Goal: Information Seeking & Learning: Learn about a topic

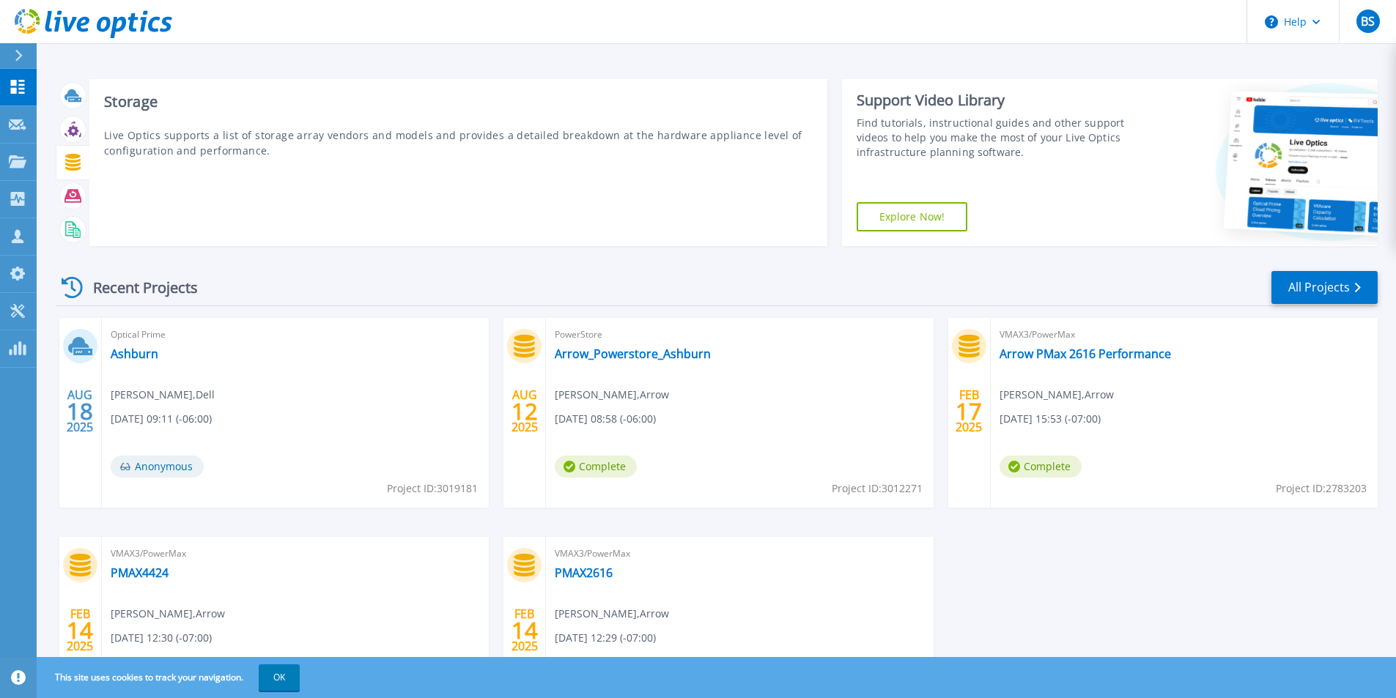
click at [80, 171] on icon at bounding box center [72, 162] width 17 height 17
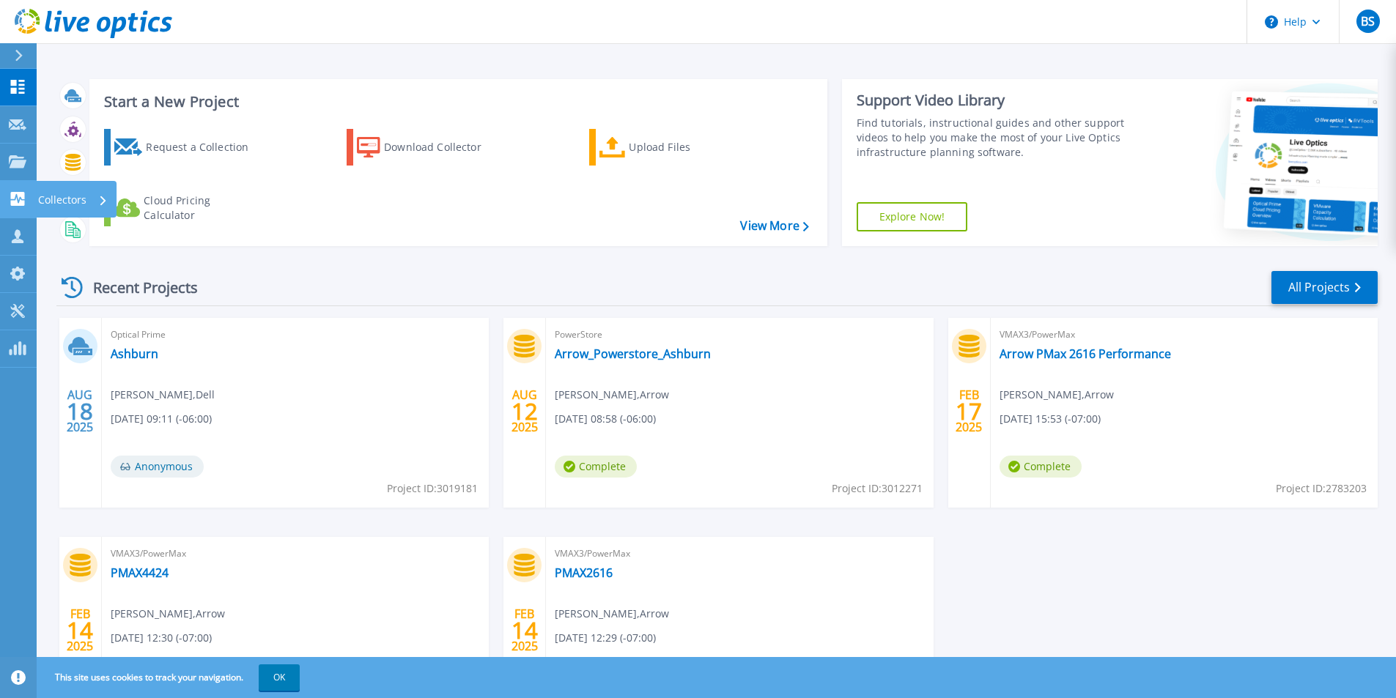
click at [95, 197] on div "Collectors" at bounding box center [73, 200] width 70 height 38
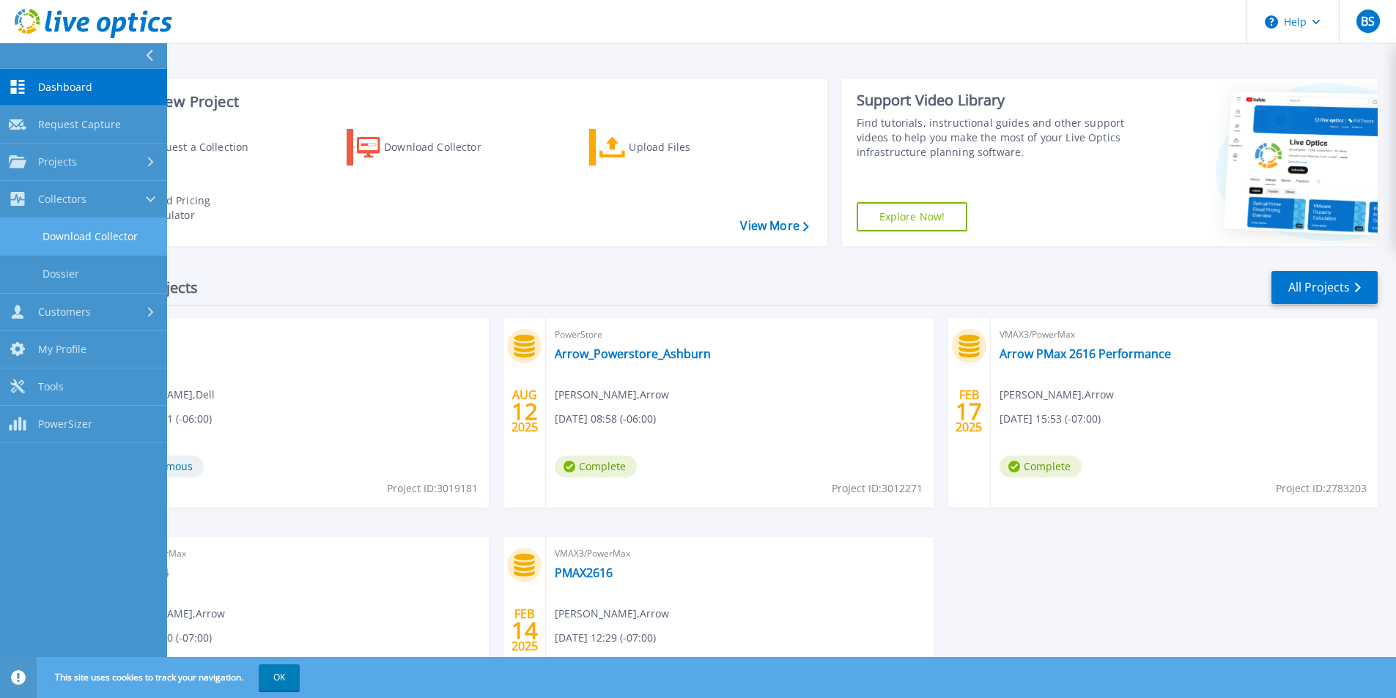
click at [111, 237] on link "Download Collector" at bounding box center [83, 236] width 167 height 37
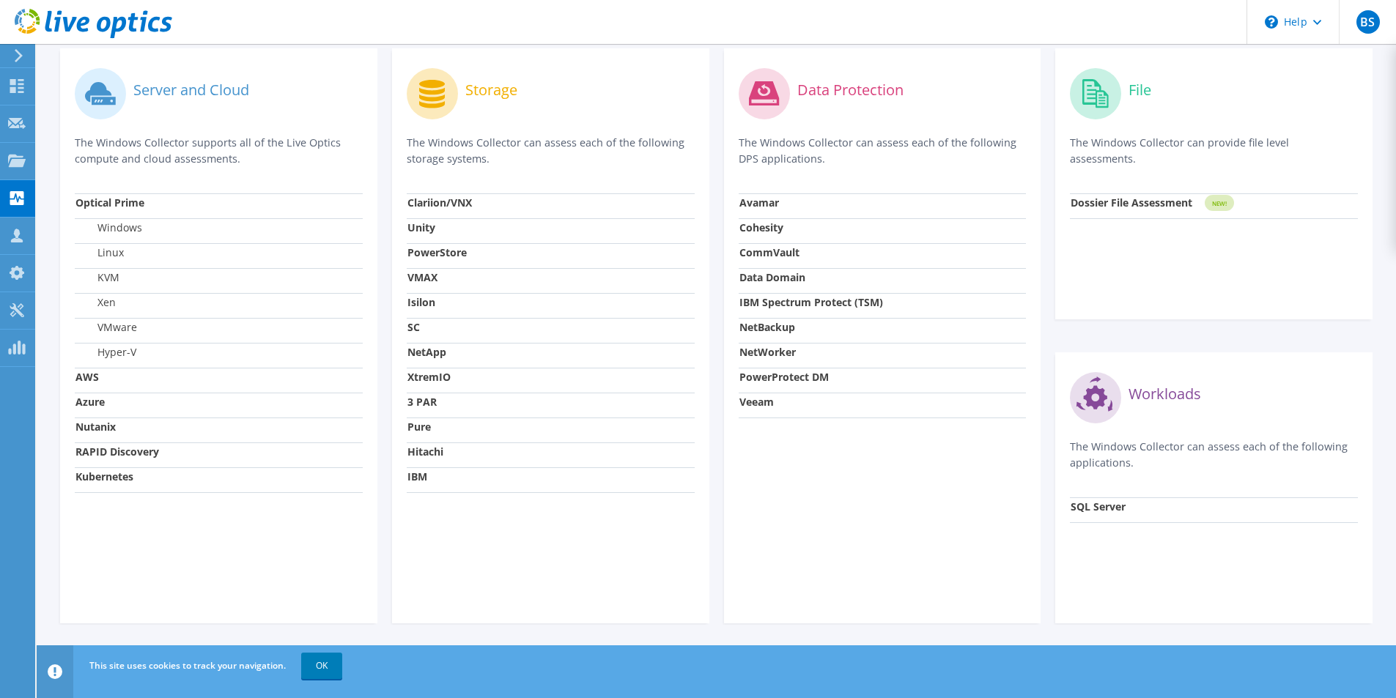
scroll to position [369, 0]
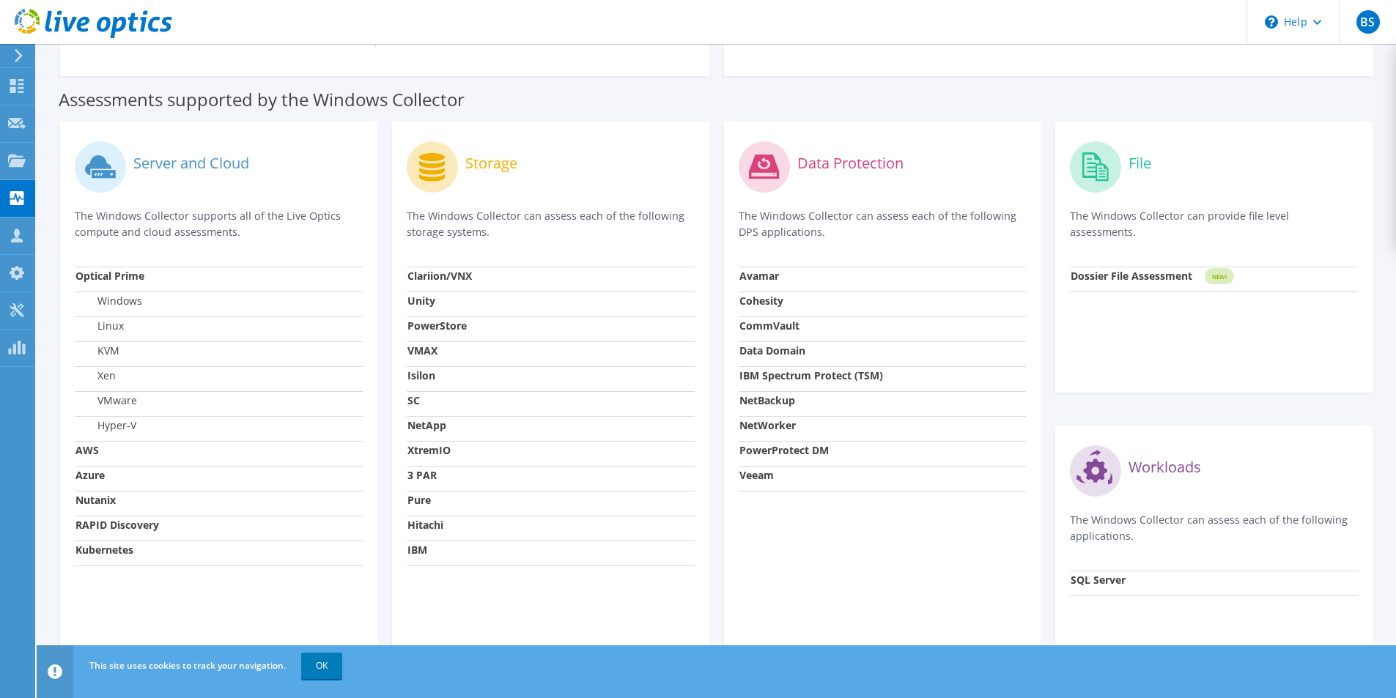
click at [461, 218] on p "The Windows Collector can assess each of the following storage systems." at bounding box center [551, 224] width 288 height 32
click at [489, 160] on label "Storage" at bounding box center [491, 163] width 52 height 15
click at [417, 163] on circle at bounding box center [432, 166] width 51 height 51
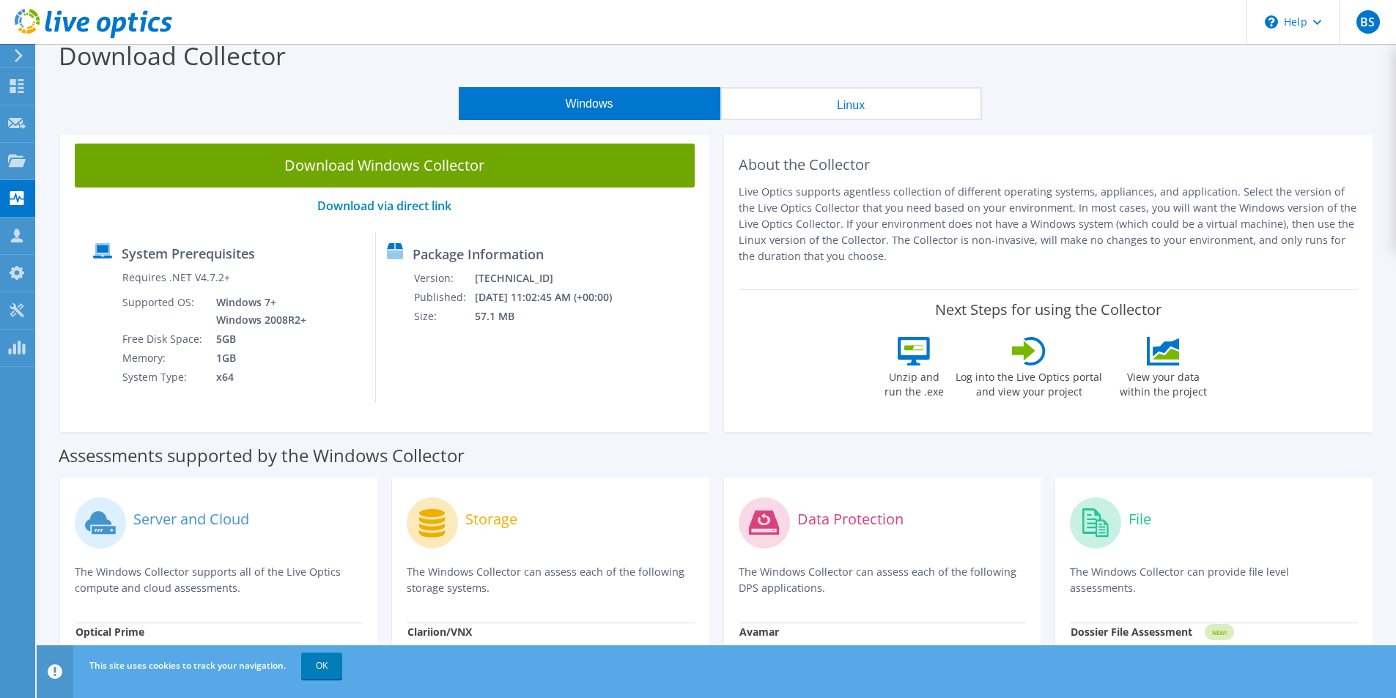
scroll to position [0, 0]
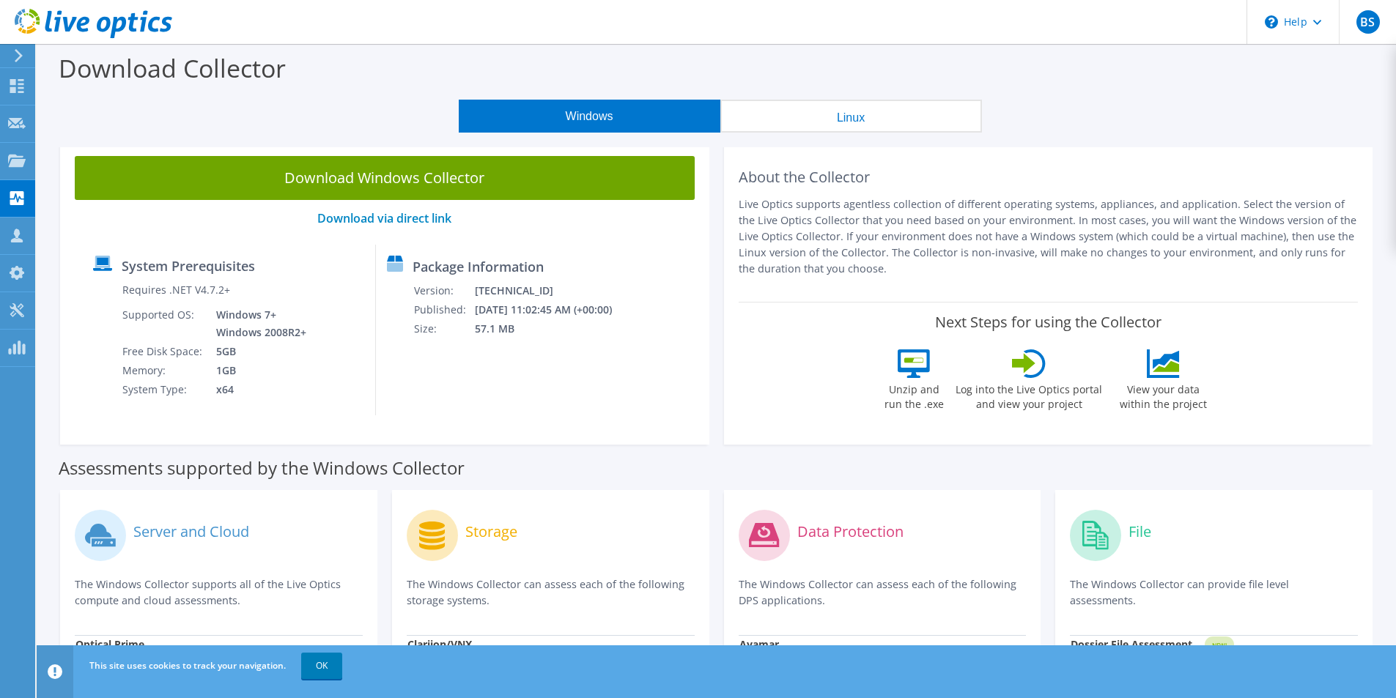
click at [854, 122] on button "Linux" at bounding box center [851, 116] width 262 height 33
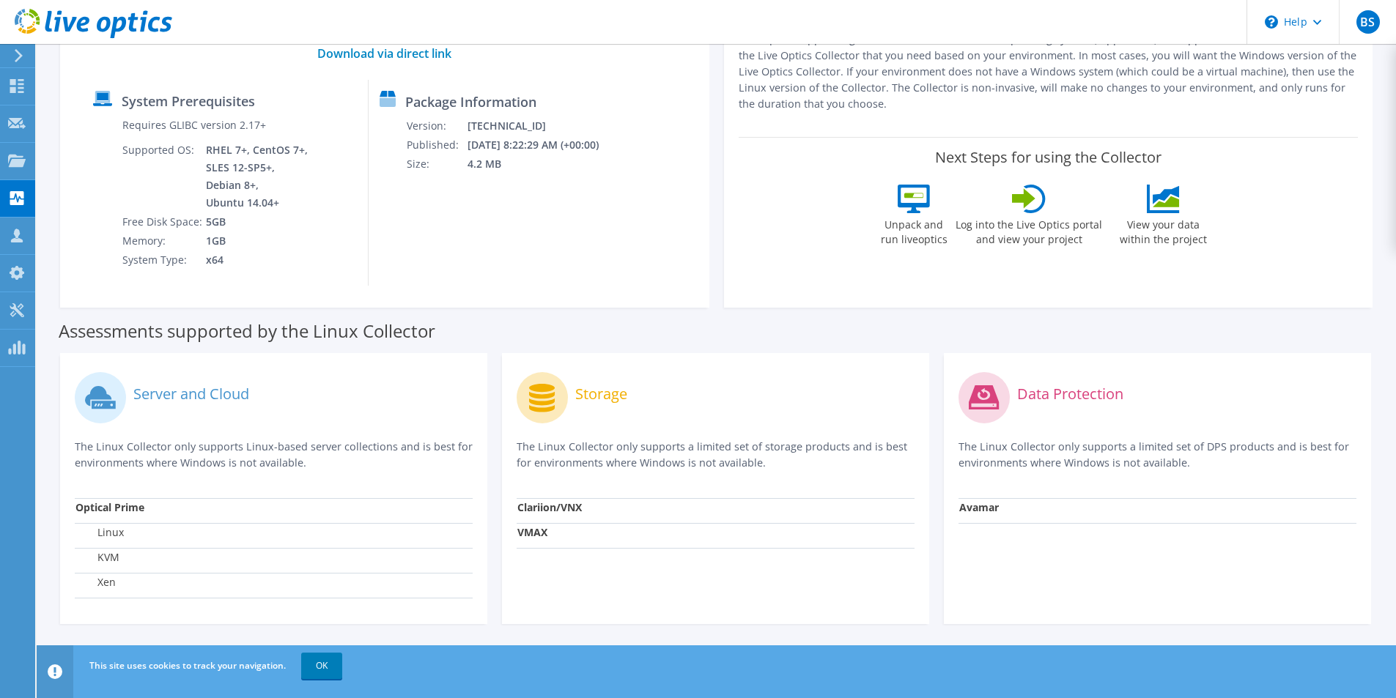
scroll to position [166, 0]
click at [548, 424] on div "Storage" at bounding box center [716, 397] width 398 height 61
click at [589, 464] on p "The Linux Collector only supports a limited set of storage products and is best…" at bounding box center [716, 454] width 398 height 32
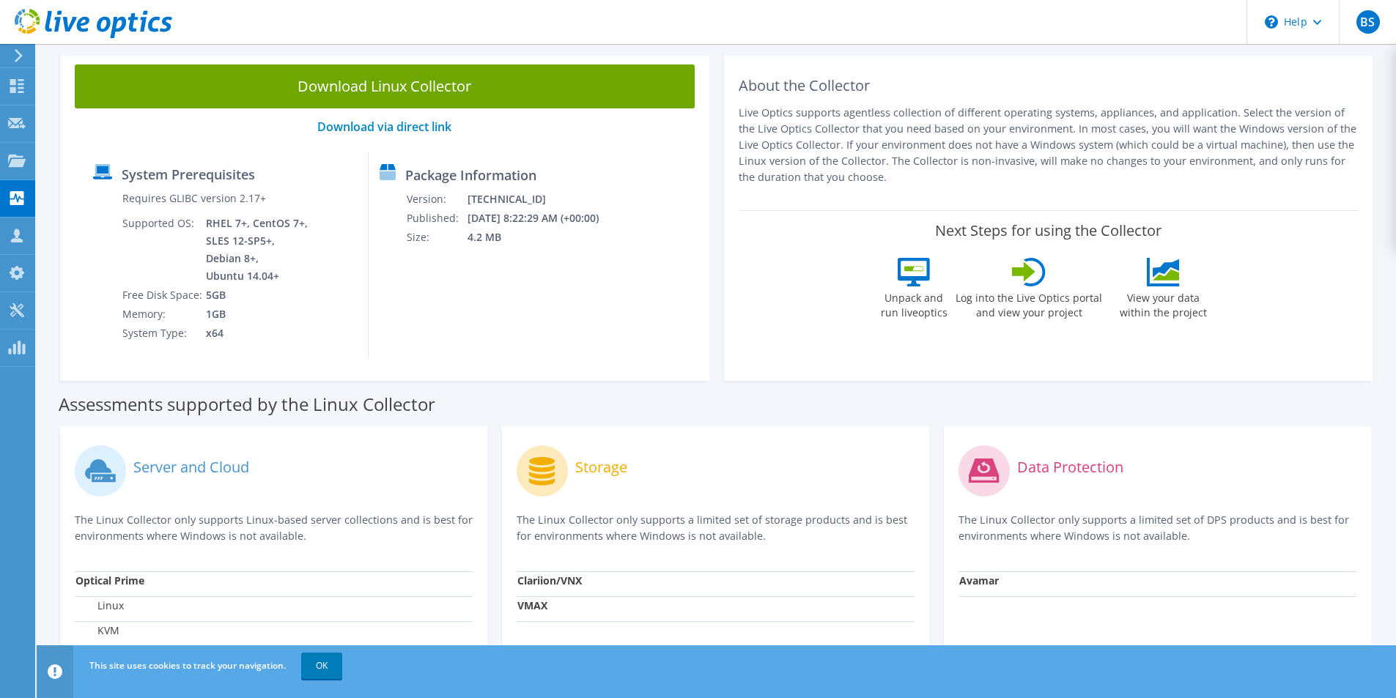
scroll to position [0, 0]
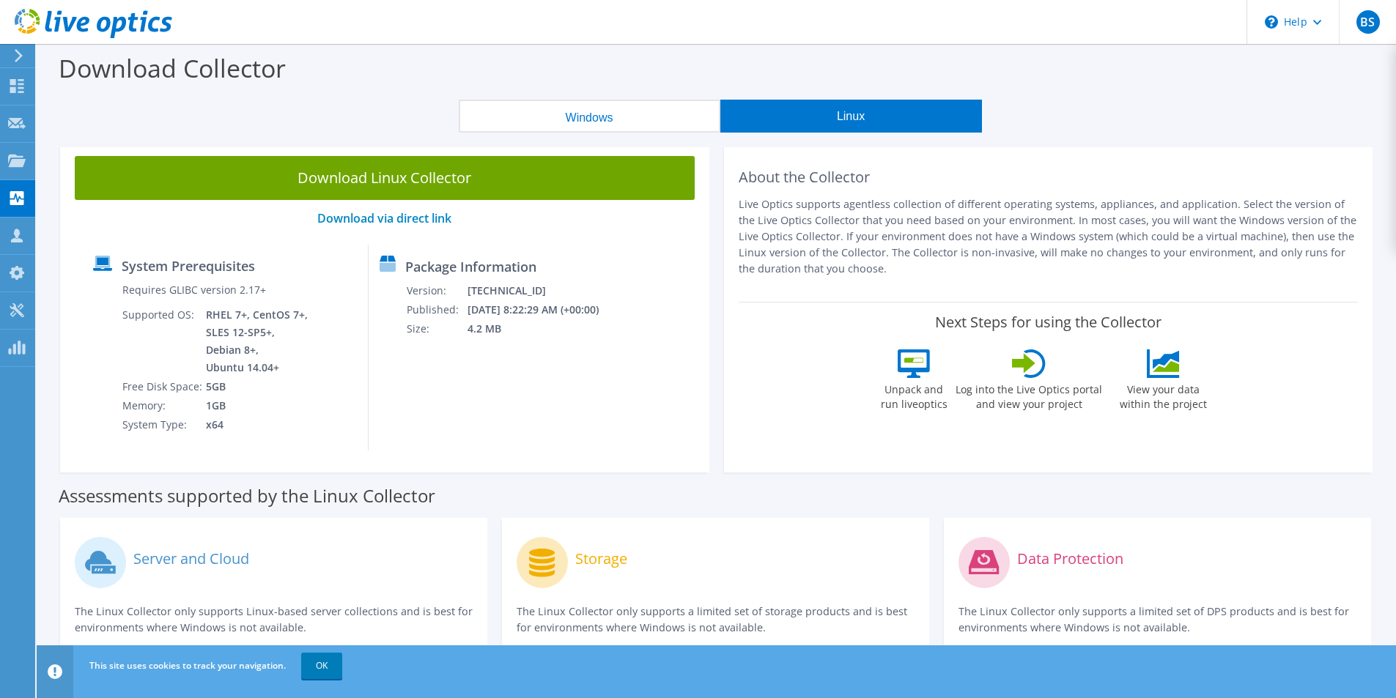
click at [592, 117] on button "Windows" at bounding box center [590, 116] width 262 height 33
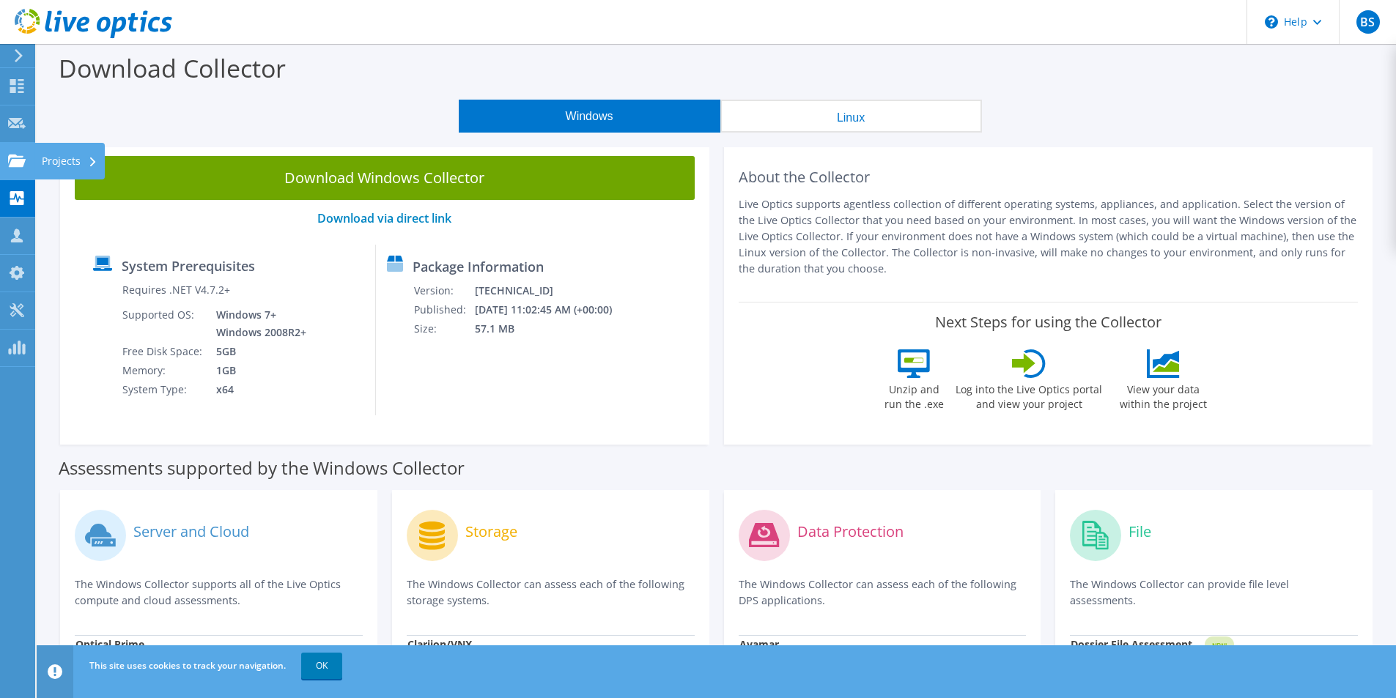
click at [48, 163] on div "Projects" at bounding box center [69, 161] width 70 height 37
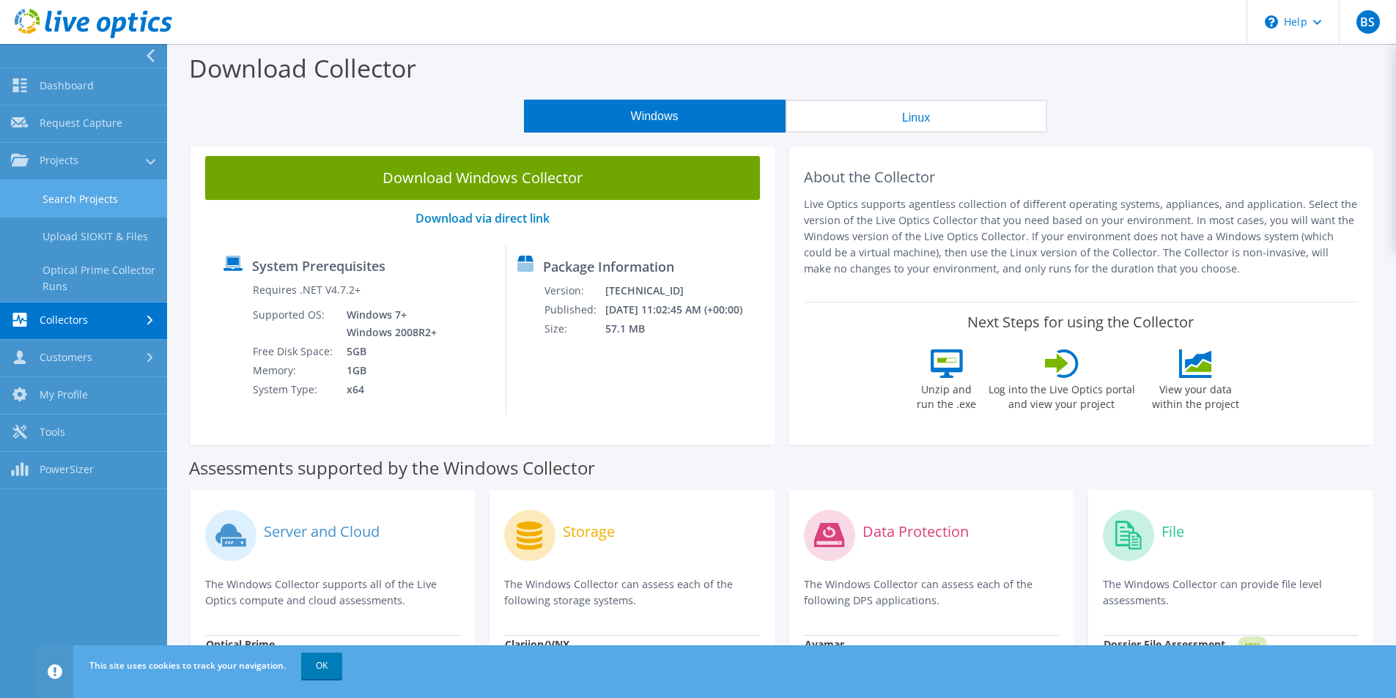
click at [92, 210] on link "Search Projects" at bounding box center [83, 198] width 167 height 37
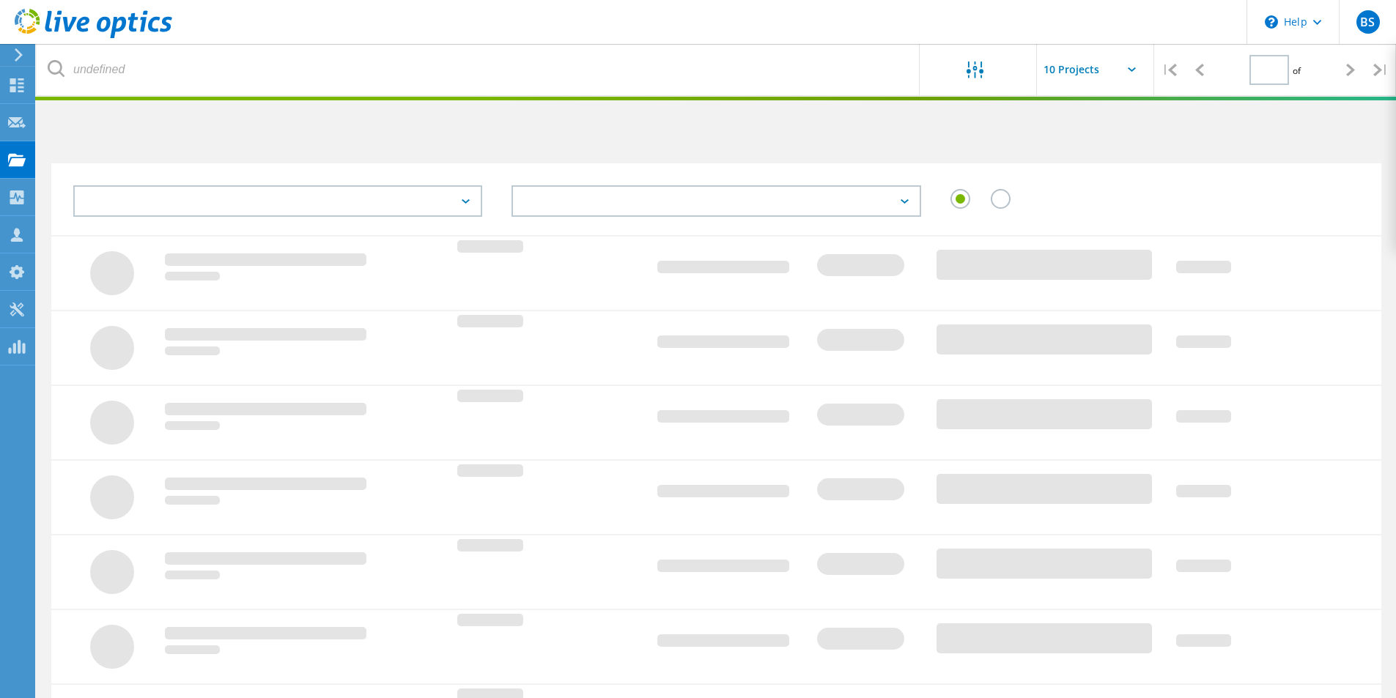
type input "1"
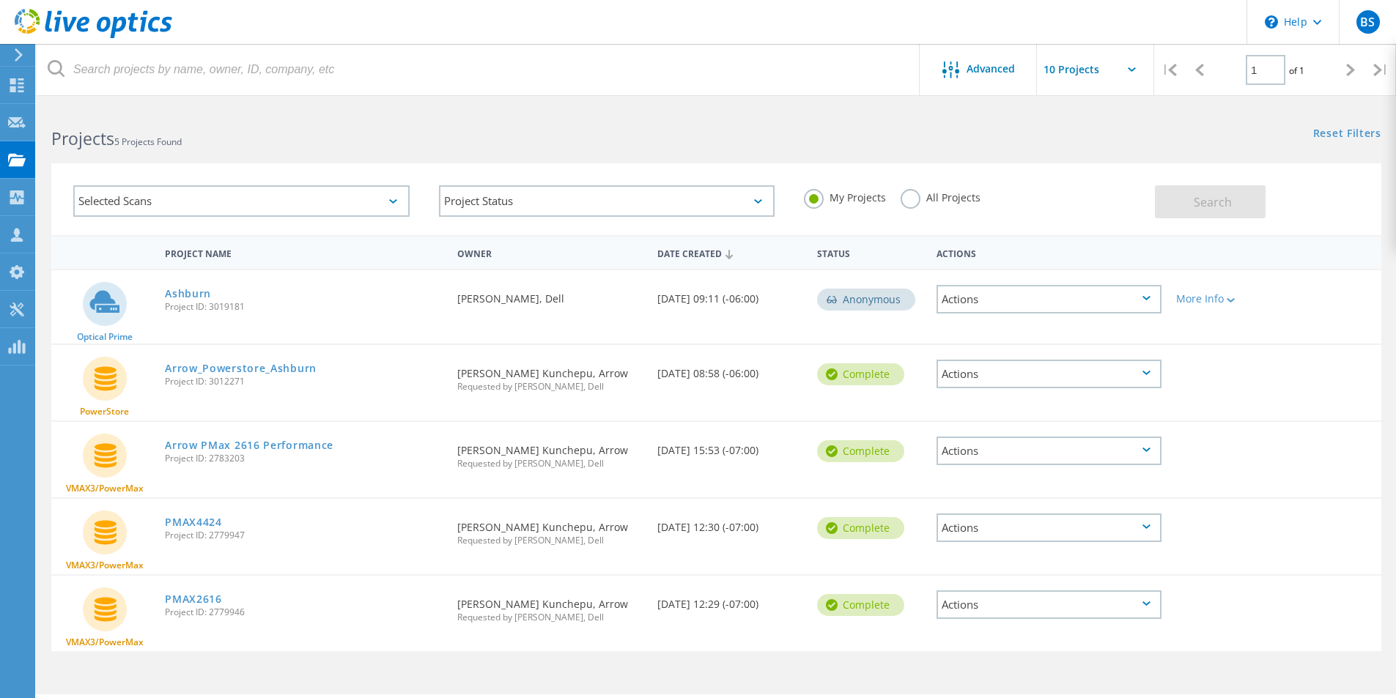
click at [1003, 304] on div "Actions" at bounding box center [1048, 299] width 225 height 29
click at [1002, 287] on div "Project Details" at bounding box center [1049, 288] width 222 height 23
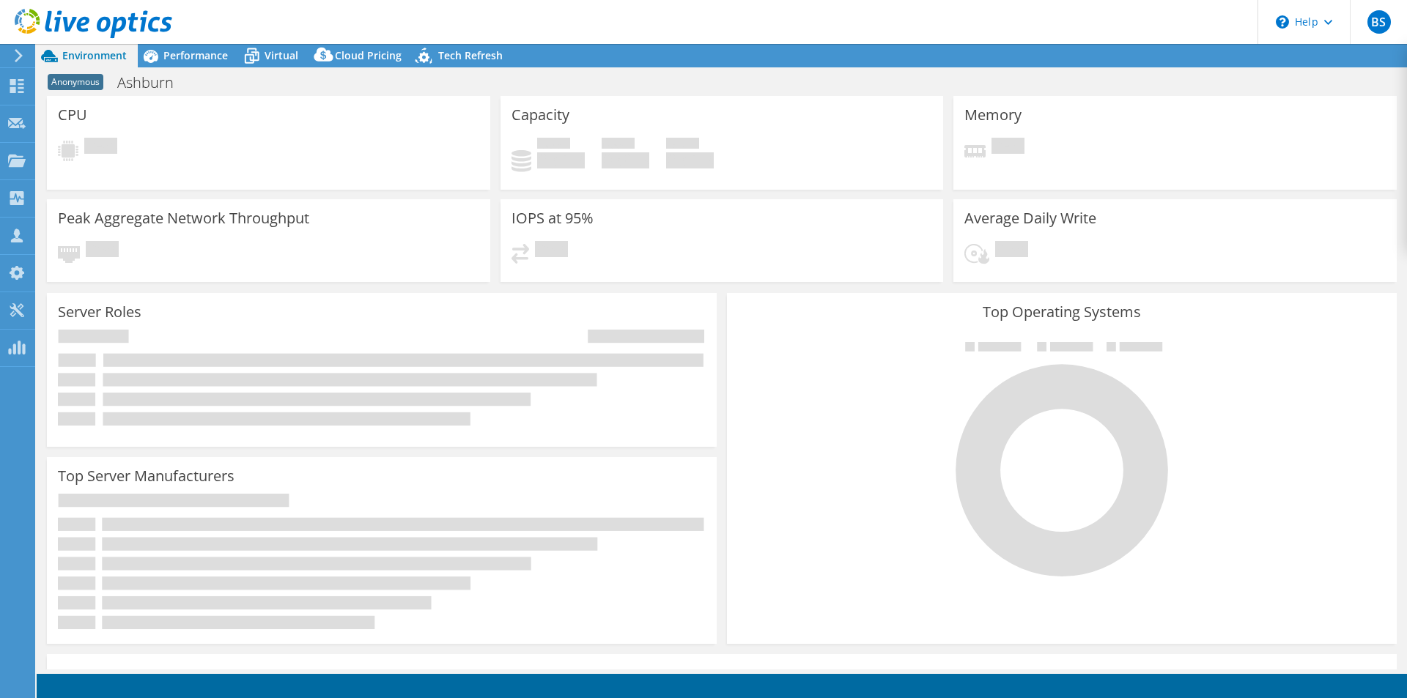
select select "USD"
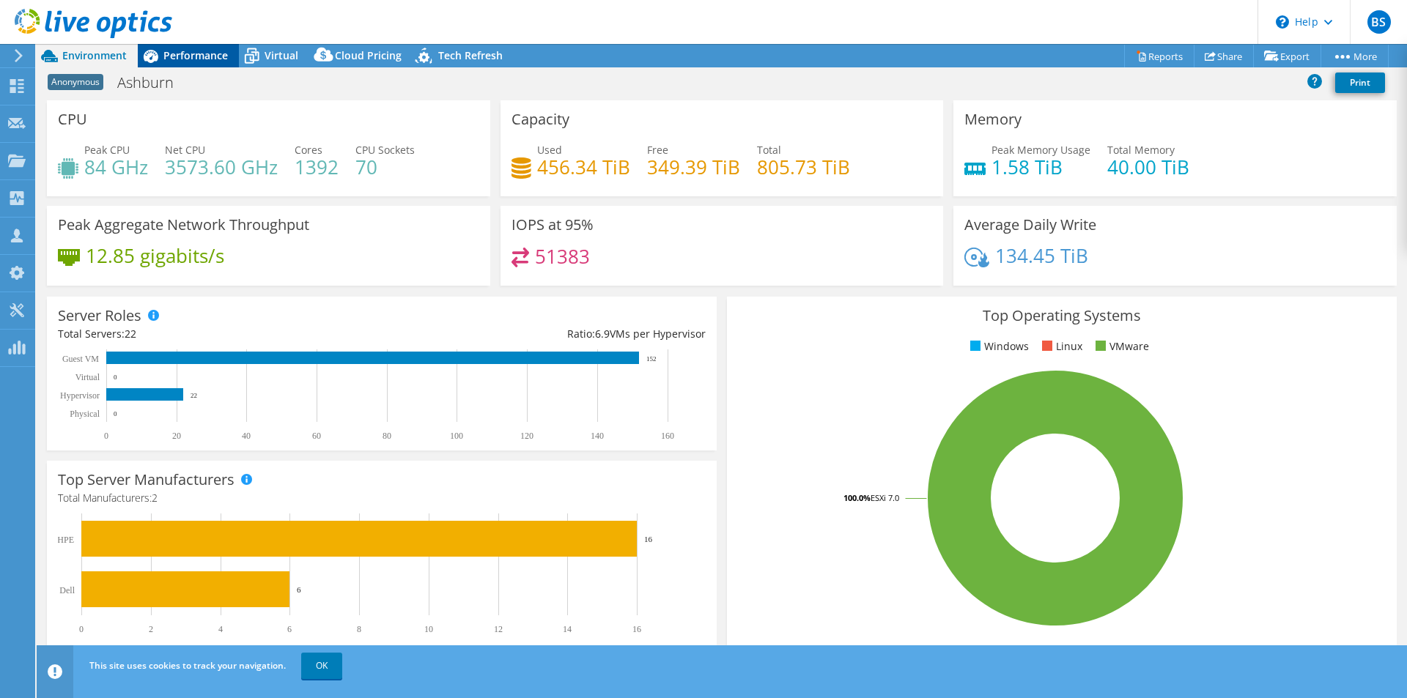
click at [181, 58] on span "Performance" at bounding box center [195, 55] width 64 height 14
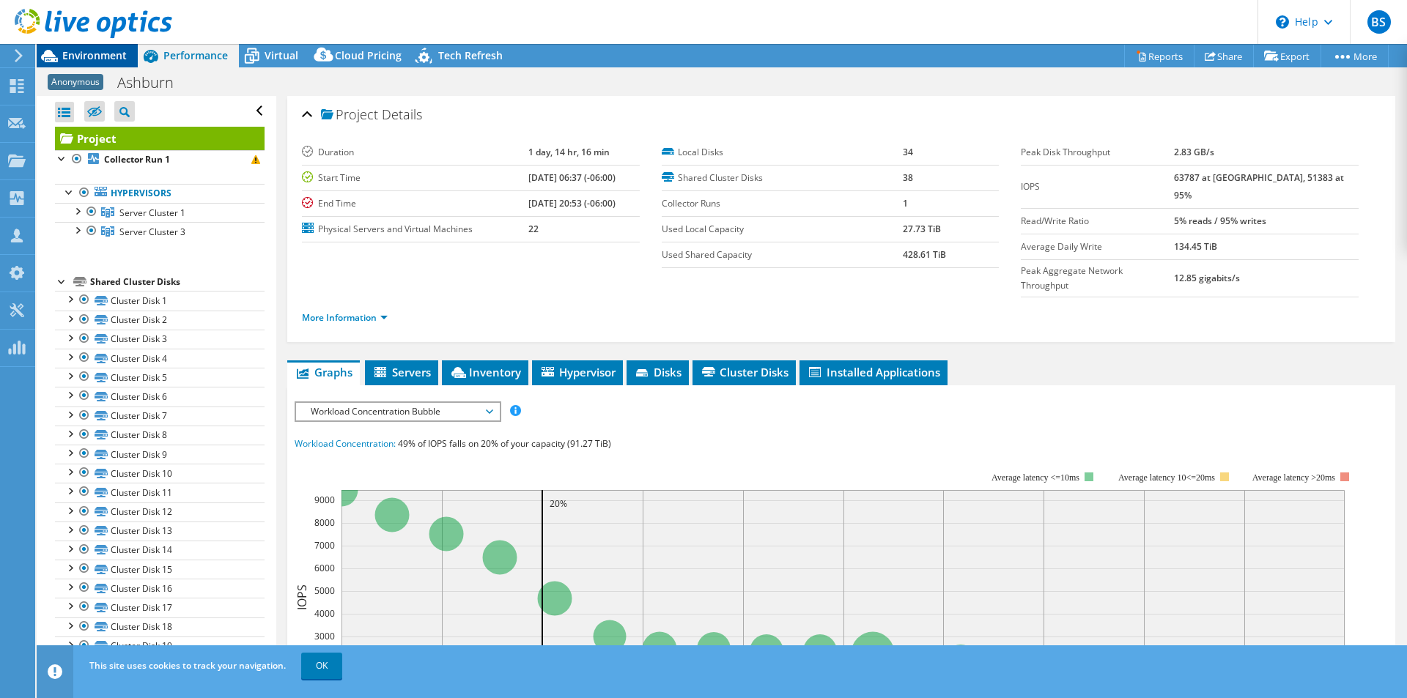
click at [101, 53] on span "Environment" at bounding box center [94, 55] width 64 height 14
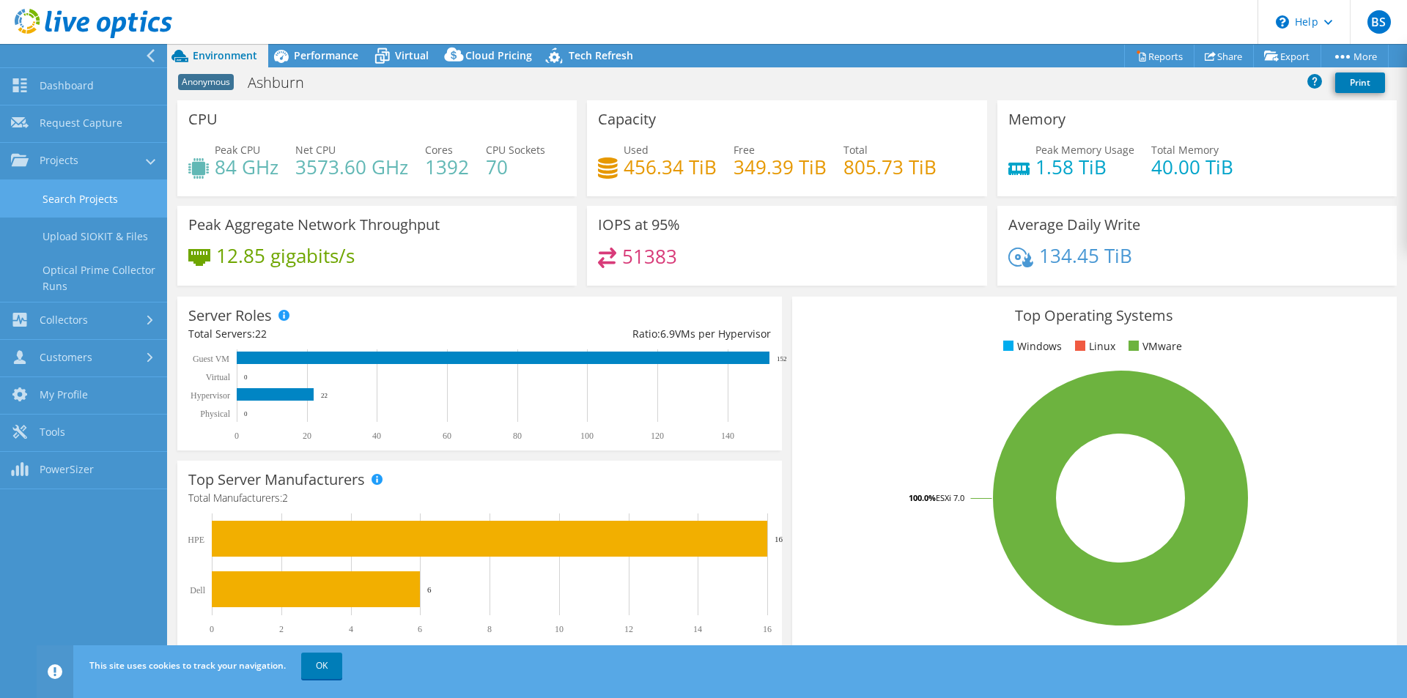
click at [69, 196] on link "Search Projects" at bounding box center [83, 198] width 167 height 37
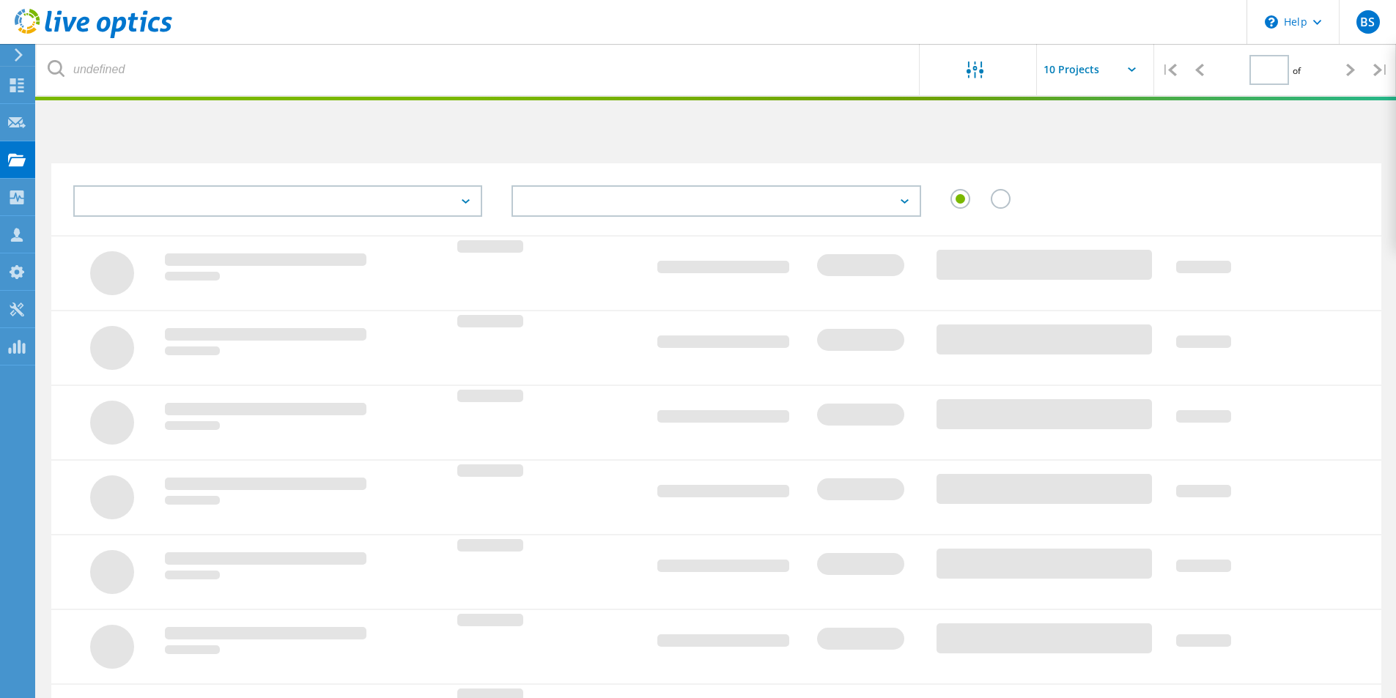
type input "1"
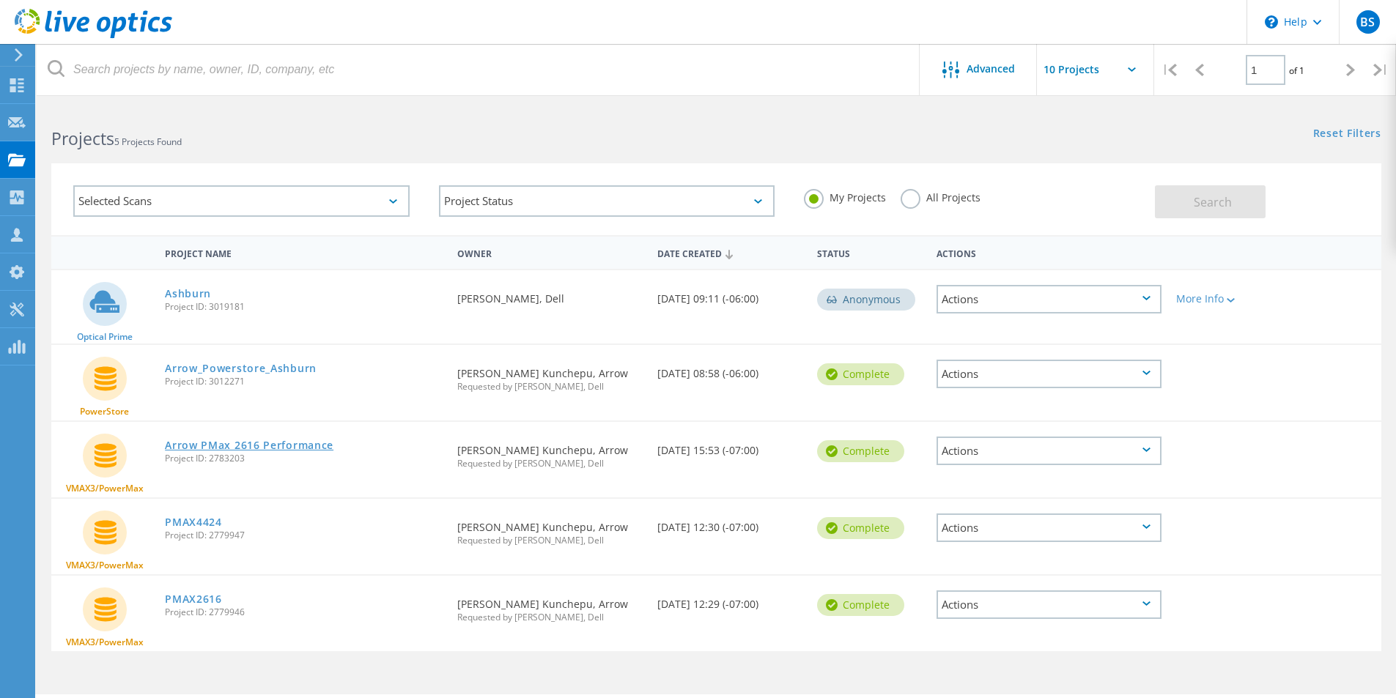
scroll to position [40, 0]
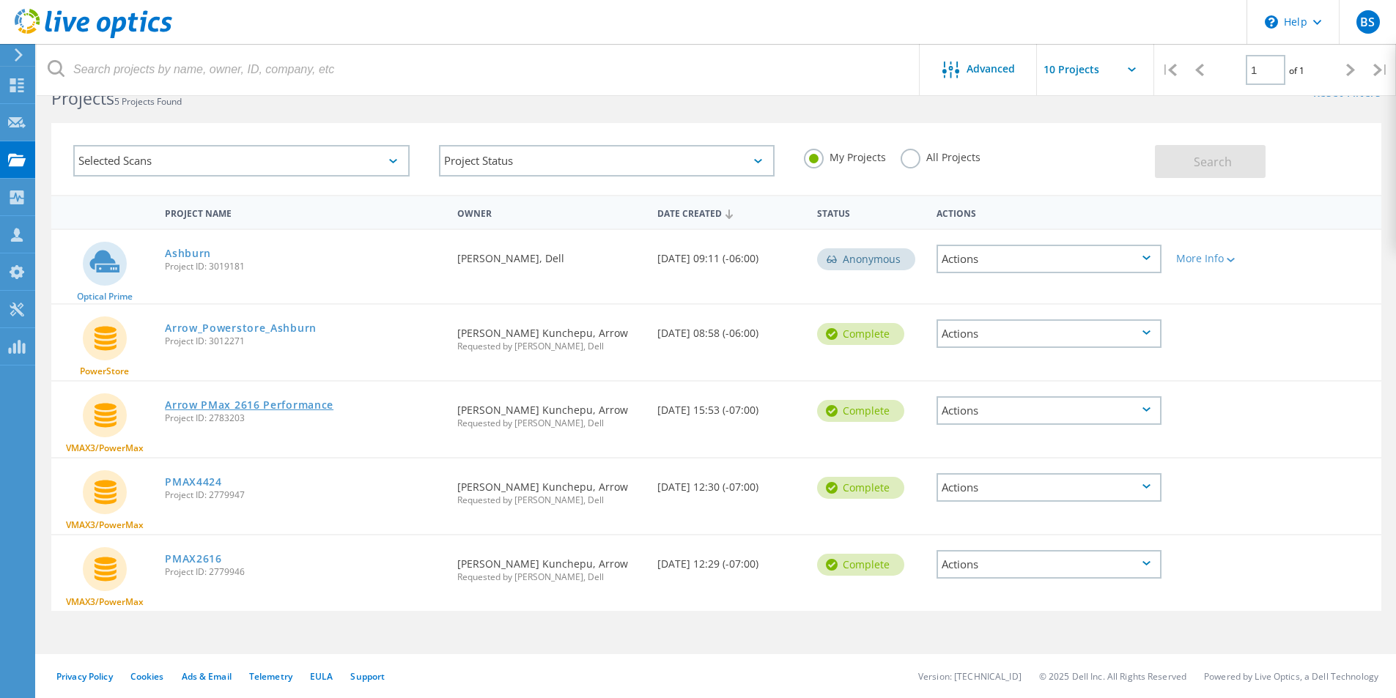
click at [279, 406] on link "Arrow PMax 2616 Performance" at bounding box center [249, 405] width 169 height 10
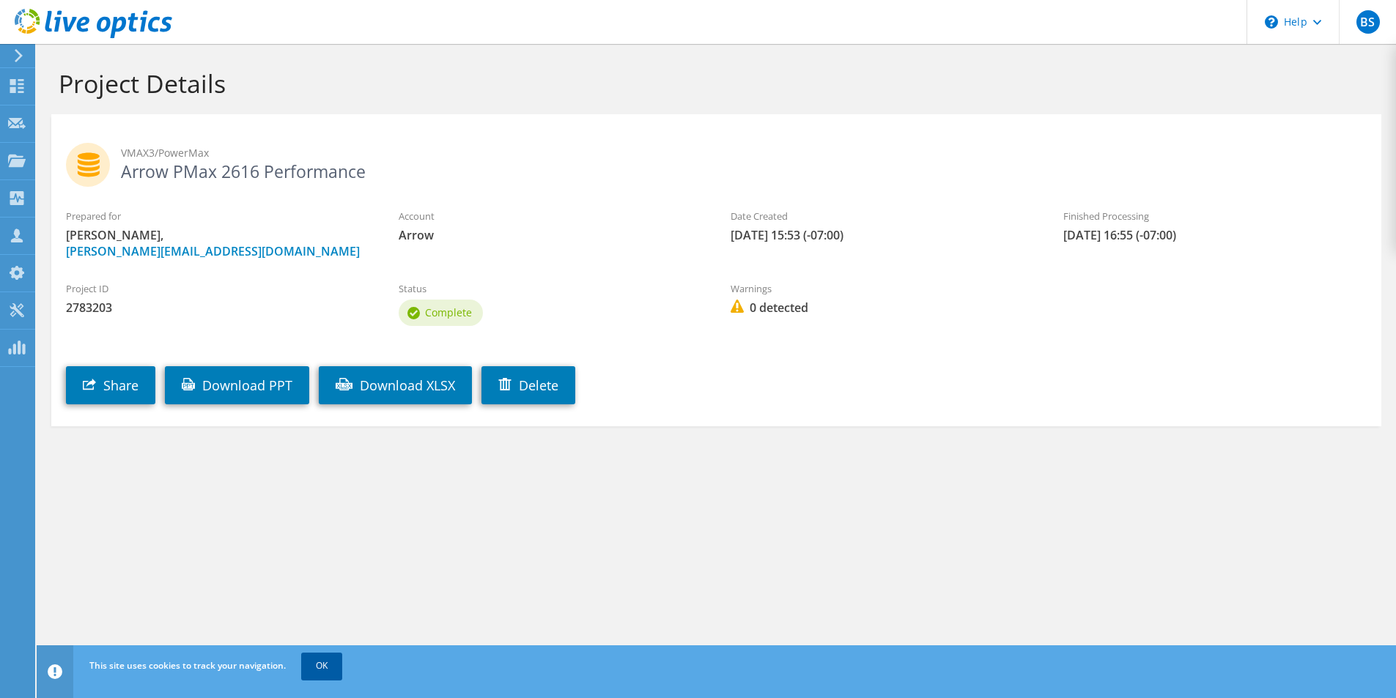
click at [317, 664] on link "OK" at bounding box center [321, 666] width 41 height 26
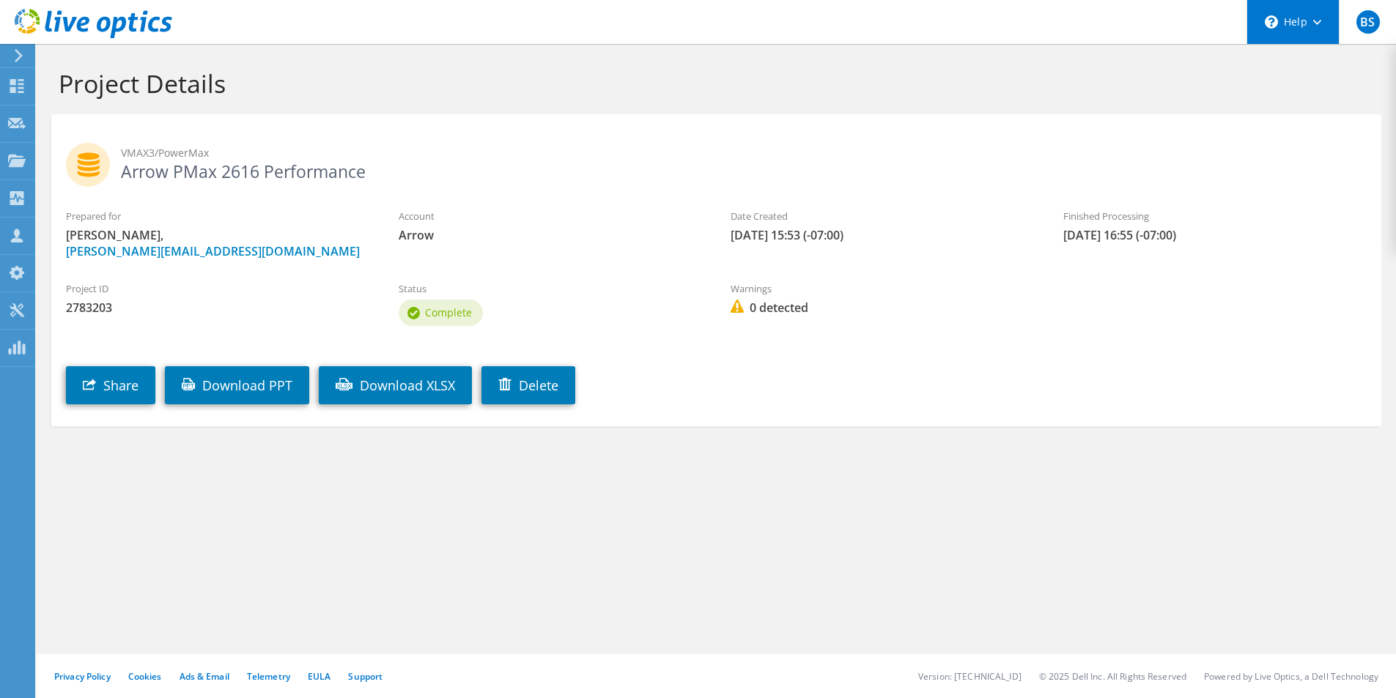
click at [1314, 30] on div "\n Help" at bounding box center [1292, 22] width 92 height 44
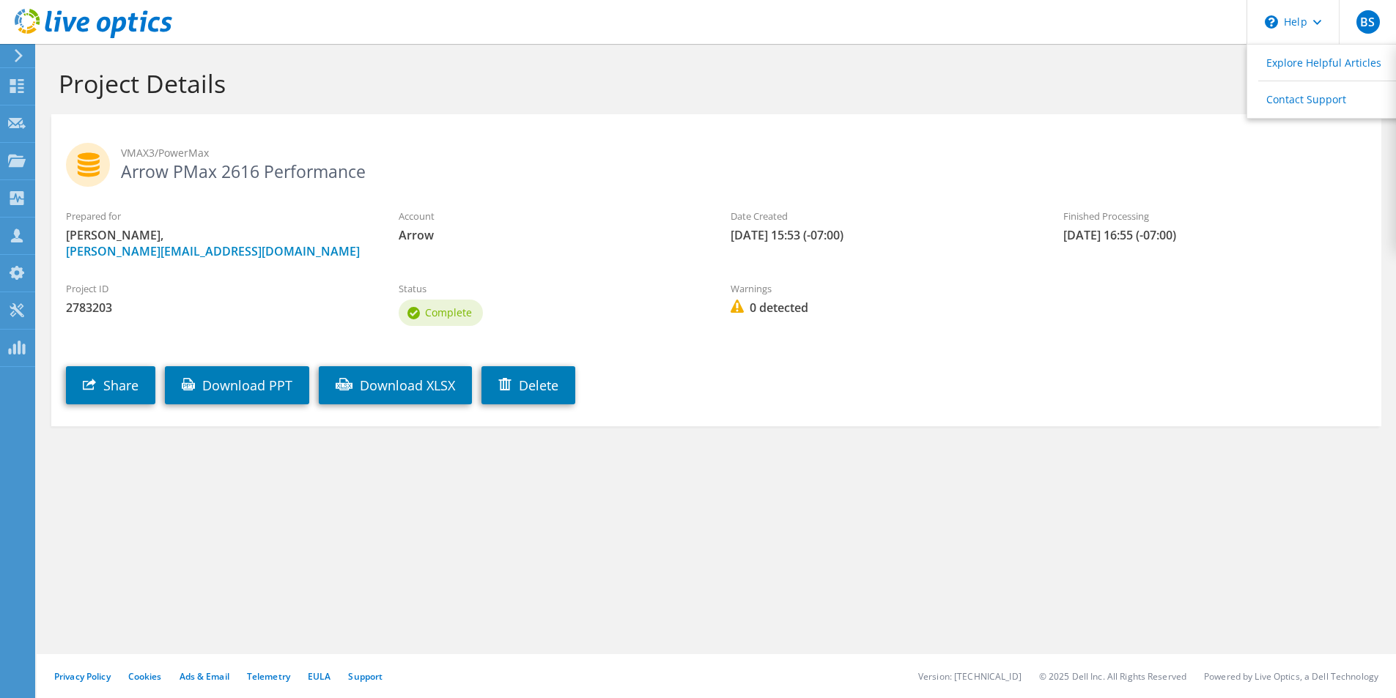
click at [995, 99] on div "Project Details" at bounding box center [716, 79] width 1345 height 70
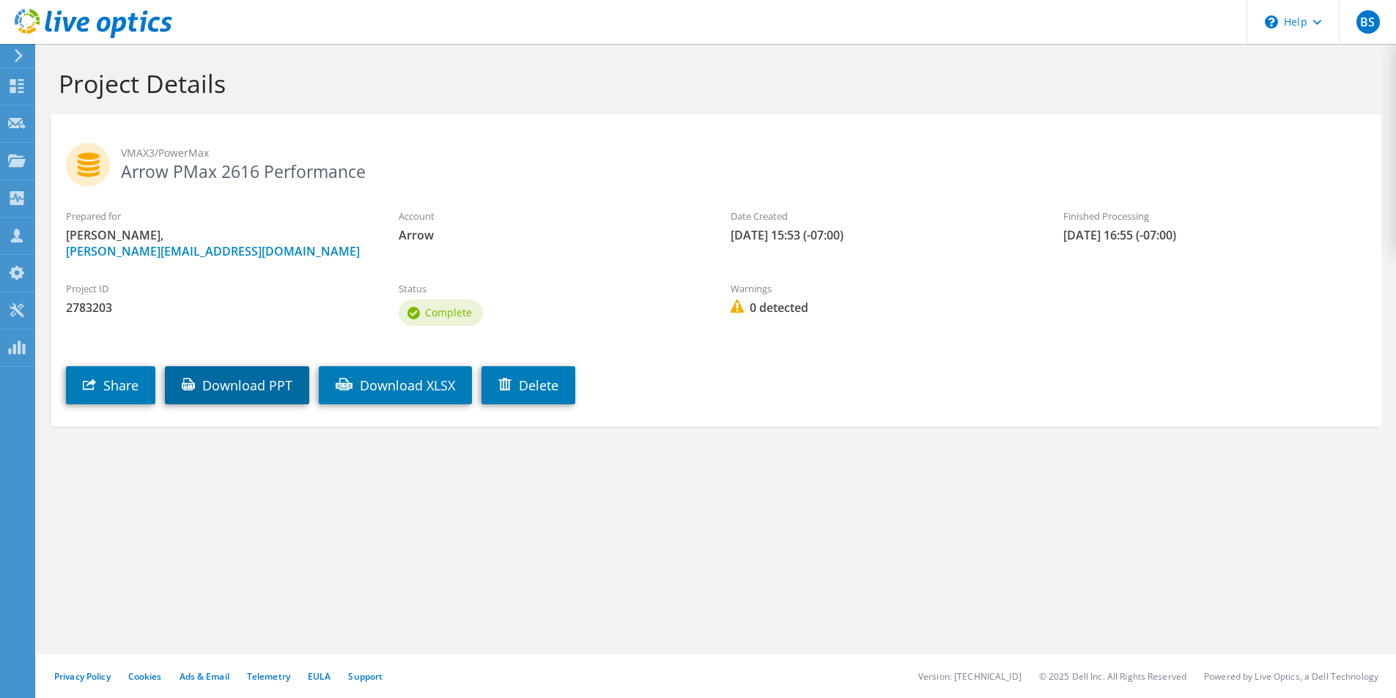
click at [238, 381] on link "Download PPT" at bounding box center [237, 385] width 144 height 38
click at [1090, 494] on section "Project Details VMAX3/PowerMax Arrow PMax 2616 Performance Prepared for [PERSON…" at bounding box center [716, 279] width 1359 height 470
